Goal: Task Accomplishment & Management: Manage account settings

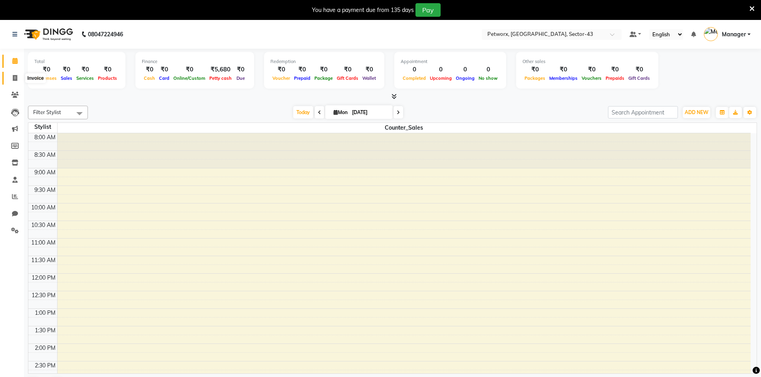
click at [15, 77] on icon at bounding box center [15, 78] width 4 height 6
select select "service"
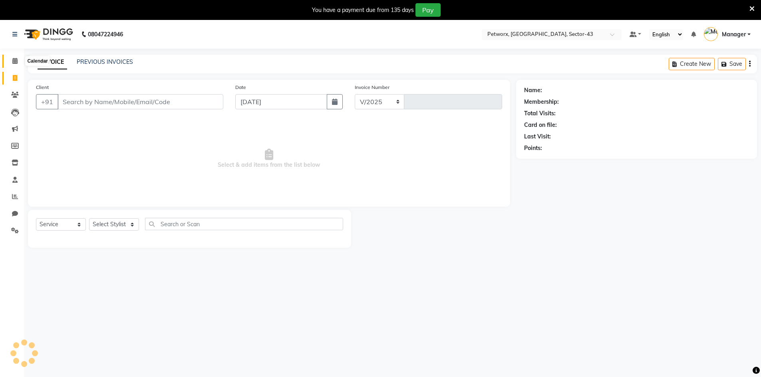
select select "8169"
type input "0254"
click at [16, 61] on icon at bounding box center [14, 61] width 5 height 6
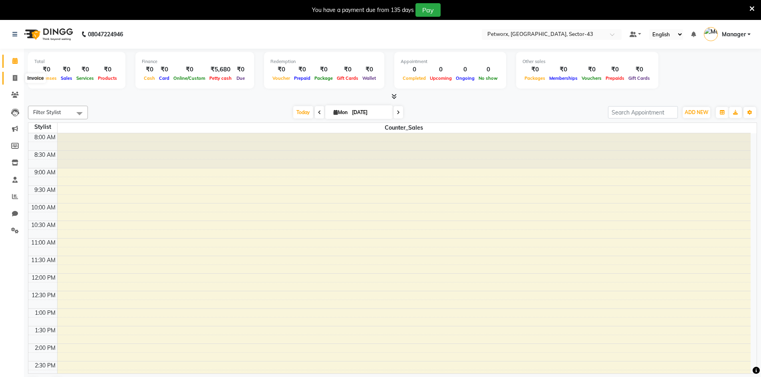
click at [16, 78] on icon at bounding box center [15, 78] width 4 height 6
select select "service"
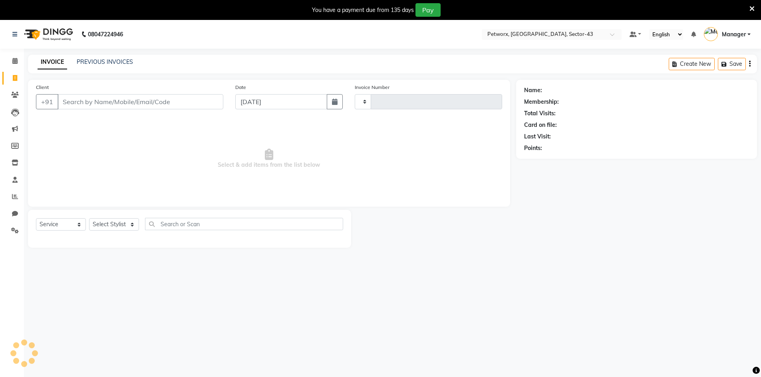
type input "0254"
select select "8169"
click at [164, 61] on div "INVOICE PREVIOUS INVOICES Create New Save" at bounding box center [392, 64] width 729 height 19
click at [103, 64] on link "PREVIOUS INVOICES" at bounding box center [105, 61] width 56 height 7
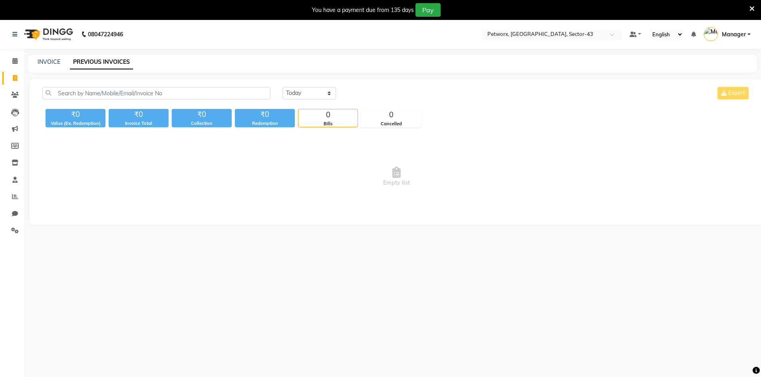
click at [311, 87] on div "Today Yesterday Custom Range Export ₹0 Value (Ex. Redemption) ₹0 Invoice Total …" at bounding box center [396, 152] width 733 height 146
click at [309, 98] on select "Today Yesterday Custom Range" at bounding box center [309, 93] width 54 height 12
click at [282, 87] on select "Today Yesterday Custom Range" at bounding box center [309, 93] width 54 height 12
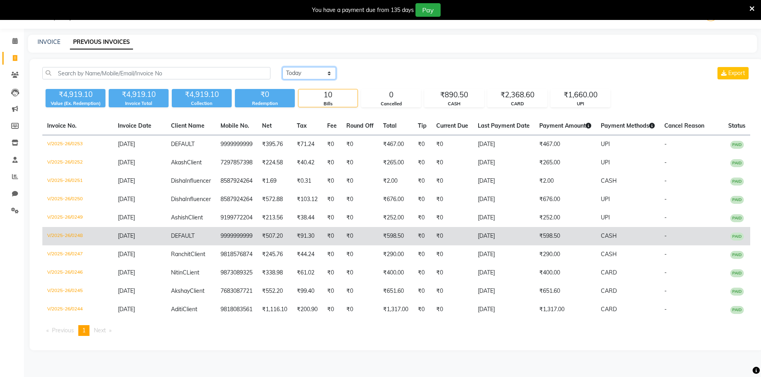
scroll to position [45, 0]
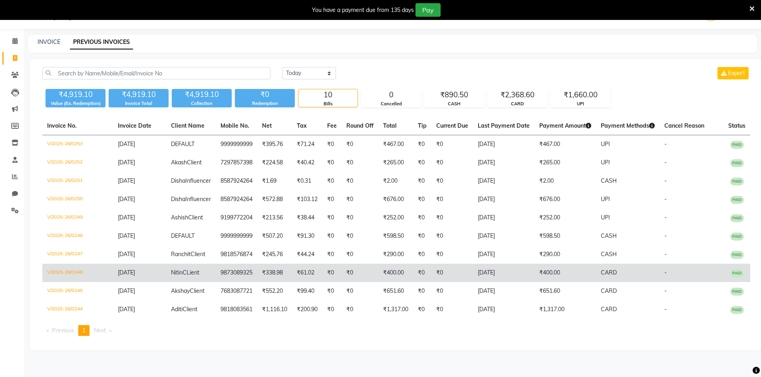
click at [462, 282] on td "₹0" at bounding box center [452, 273] width 42 height 18
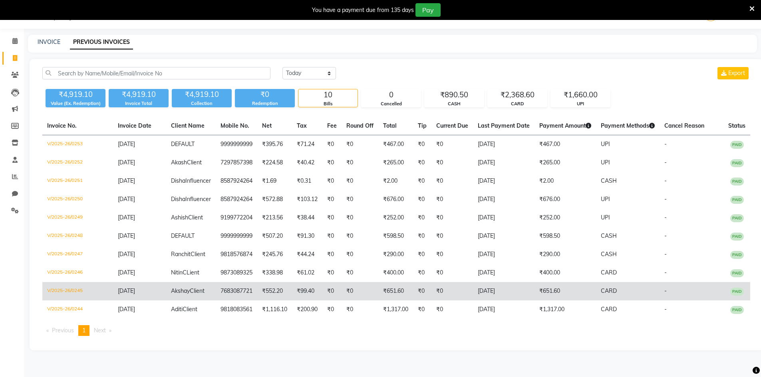
click at [511, 301] on td "31-08-2025" at bounding box center [503, 291] width 61 height 18
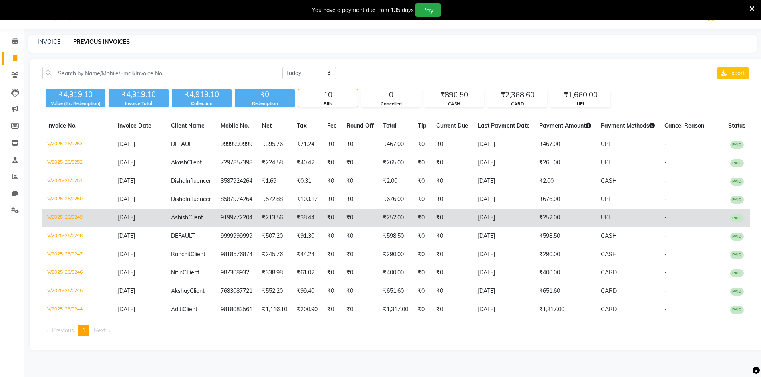
click at [494, 209] on td "31-08-2025" at bounding box center [503, 218] width 61 height 18
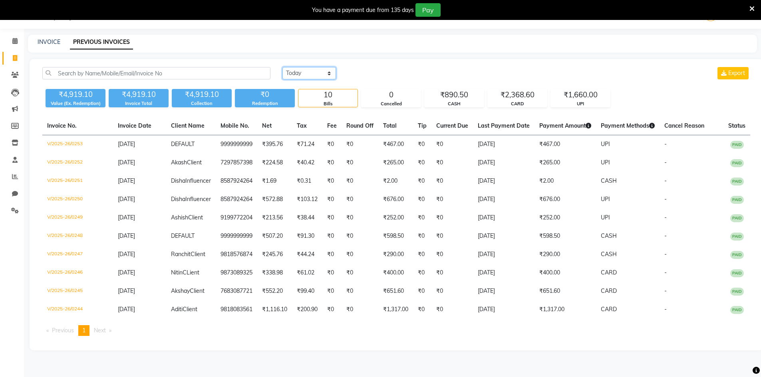
click at [307, 67] on select "Today Yesterday Custom Range" at bounding box center [309, 73] width 54 height 12
select select "range"
click at [282, 67] on select "Today Yesterday Custom Range" at bounding box center [309, 73] width 54 height 12
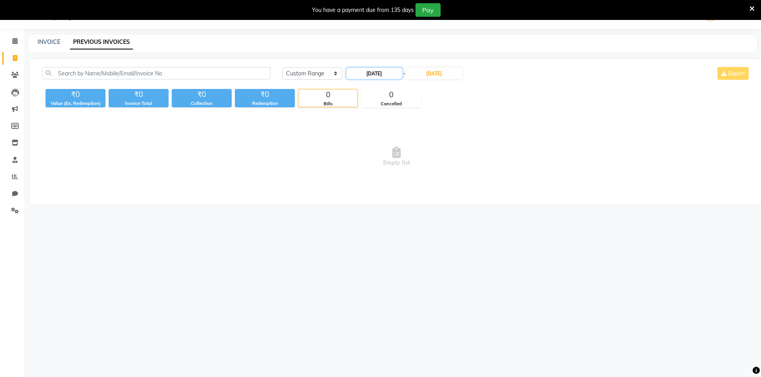
click at [371, 72] on input "01-09-2025" at bounding box center [374, 73] width 56 height 11
select select "9"
select select "2025"
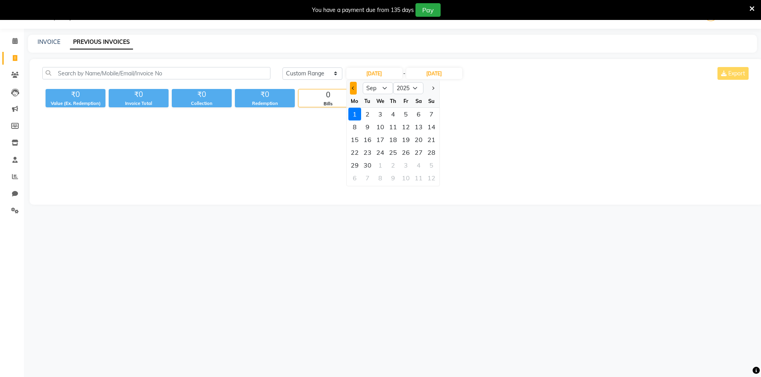
click at [354, 87] on span "Previous month" at bounding box center [352, 88] width 3 height 3
select select "8"
click at [419, 166] on div "30" at bounding box center [418, 165] width 13 height 13
type input "[DATE]"
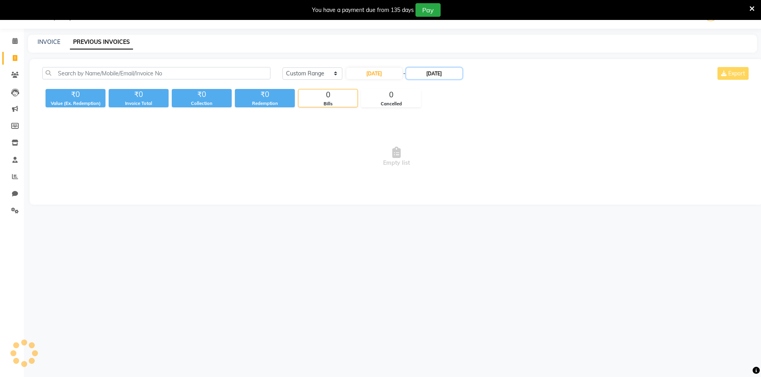
click at [435, 69] on input "01-09-2025" at bounding box center [434, 73] width 56 height 11
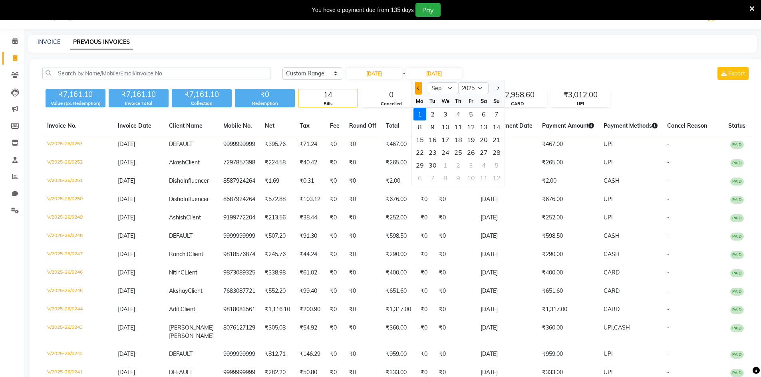
click at [419, 87] on span "Previous month" at bounding box center [418, 88] width 3 height 3
select select "8"
click at [486, 165] on div "30" at bounding box center [483, 165] width 13 height 13
type input "[DATE]"
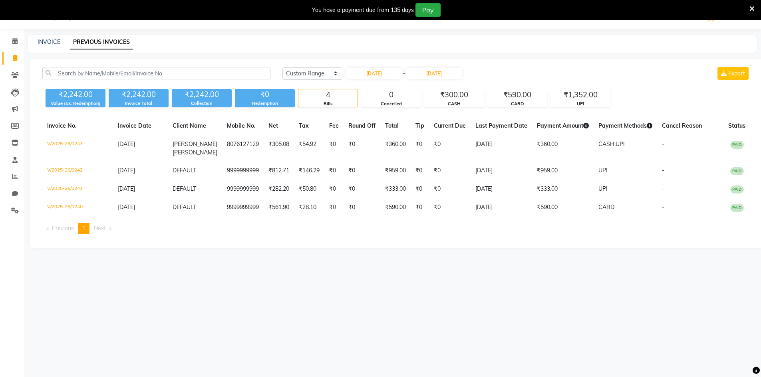
click at [356, 272] on div "08047224946 Select Location × Petworx, Rcube Monad Mall, Sector-43 Default Pane…" at bounding box center [380, 188] width 761 height 377
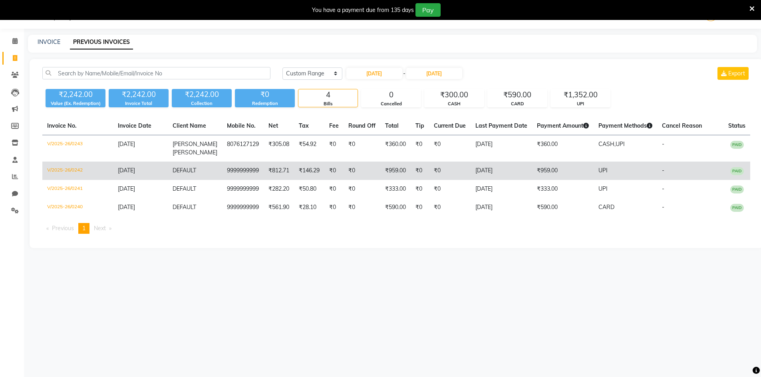
click at [461, 175] on td "₹0" at bounding box center [450, 171] width 42 height 18
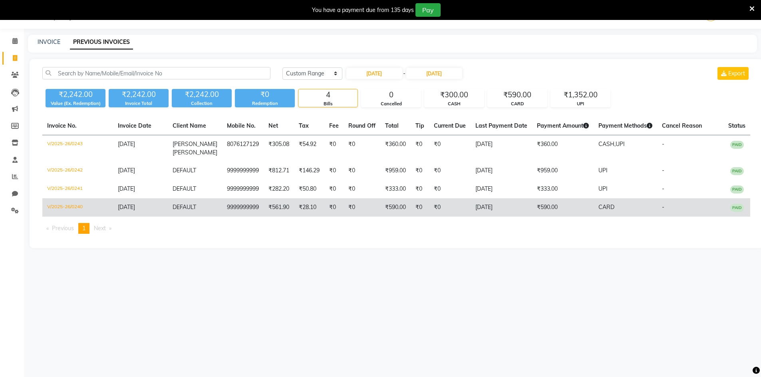
click at [391, 211] on td "₹590.00" at bounding box center [395, 207] width 30 height 18
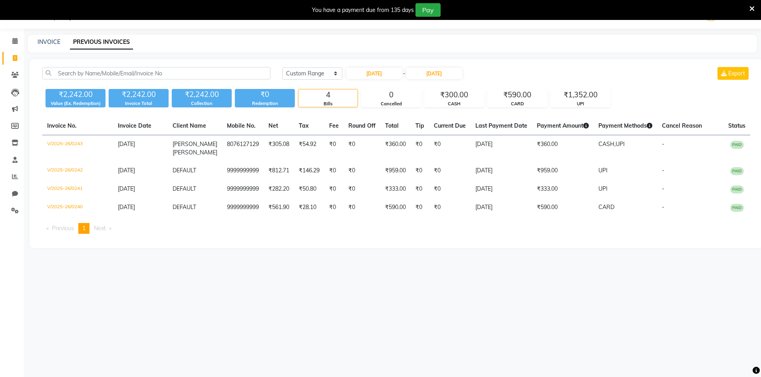
click at [423, 298] on div "08047224946 Select Location × Petworx, Rcube Monad Mall, Sector-43 Default Pane…" at bounding box center [380, 188] width 761 height 377
click at [50, 42] on link "INVOICE" at bounding box center [49, 41] width 23 height 7
select select "8169"
select select "service"
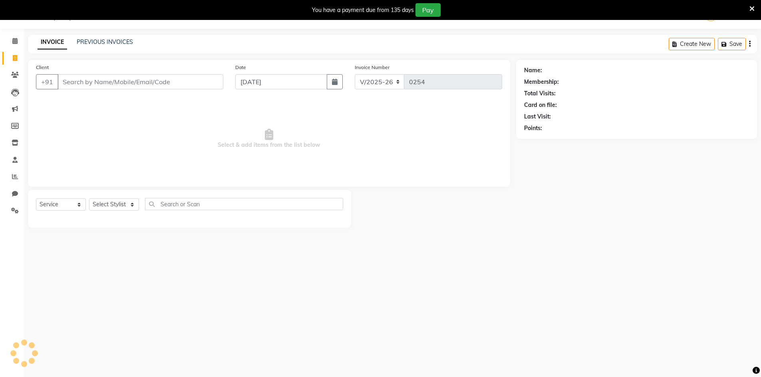
click at [353, 47] on div "INVOICE PREVIOUS INVOICES Create New Save" at bounding box center [392, 44] width 729 height 19
click at [750, 8] on icon at bounding box center [751, 8] width 5 height 7
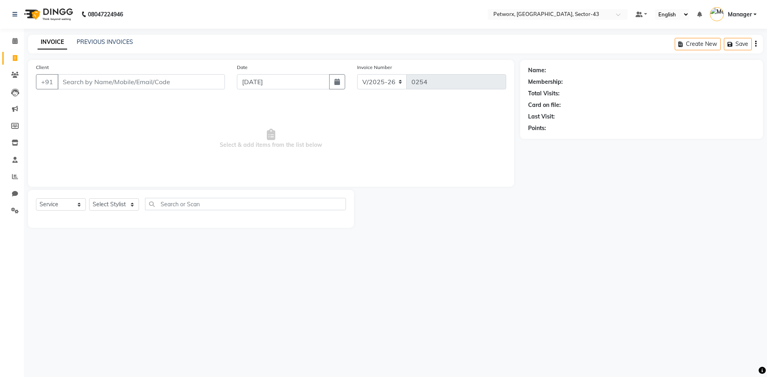
click at [363, 38] on div "INVOICE PREVIOUS INVOICES Create New Save" at bounding box center [395, 44] width 735 height 19
click at [393, 135] on span "Select & add items from the list below" at bounding box center [271, 139] width 470 height 80
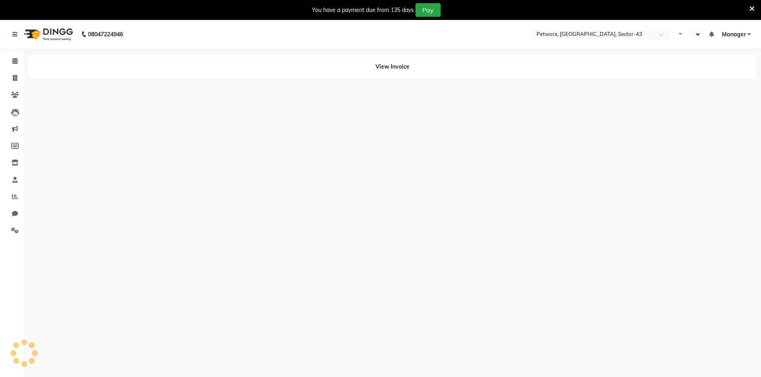
select select "en"
